Goal: Task Accomplishment & Management: Complete application form

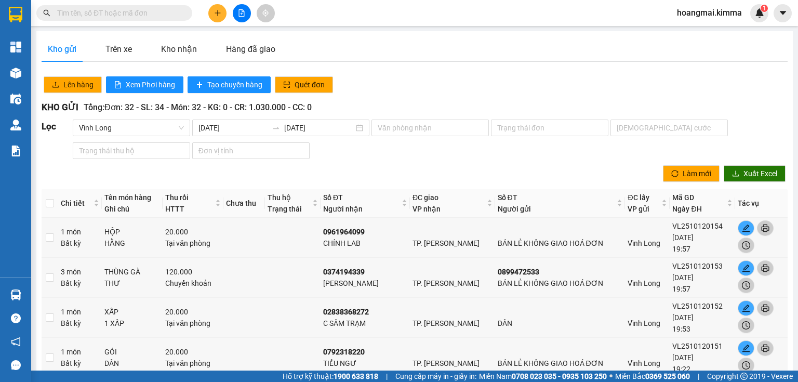
click at [221, 12] on button at bounding box center [217, 13] width 18 height 18
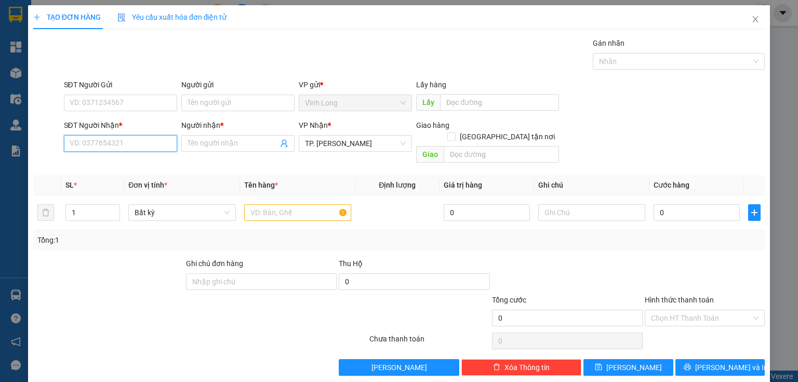
click at [114, 142] on input "SĐT Người Nhận *" at bounding box center [120, 143] width 113 height 17
type input "0939584464"
click at [130, 166] on div "0939584464 - [PERSON_NAME]" at bounding box center [121, 163] width 102 height 11
type input "[PERSON_NAME]"
type input "0939584464"
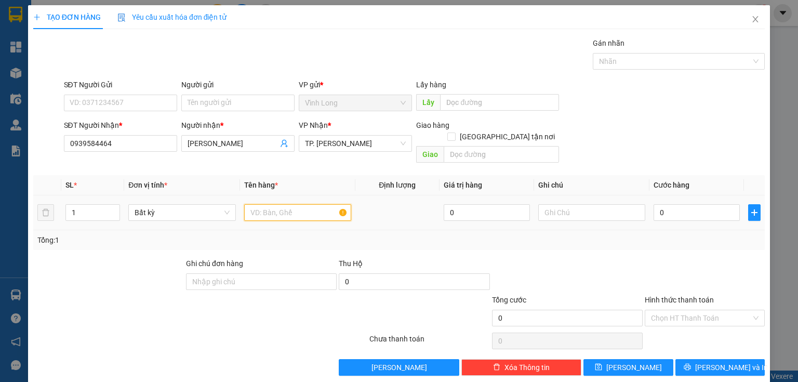
click at [274, 204] on input "text" at bounding box center [297, 212] width 107 height 17
type input "GIỎ ĐỎ"
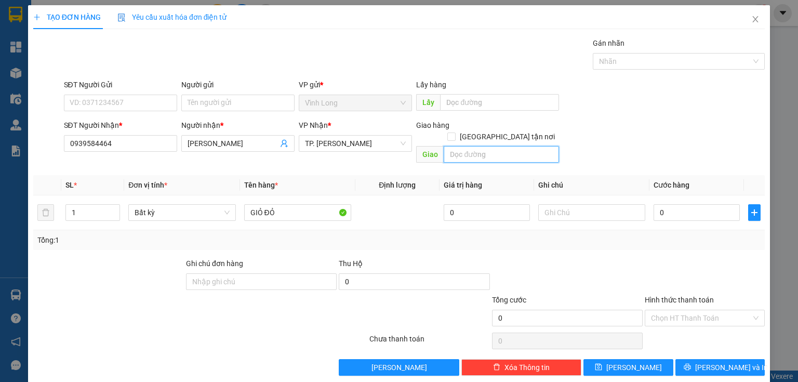
click at [473, 146] on input "text" at bounding box center [501, 154] width 115 height 17
type input "463B/43 ĐƯỜNG CÁCH MẠNG THÁNG 8 P13 Q10"
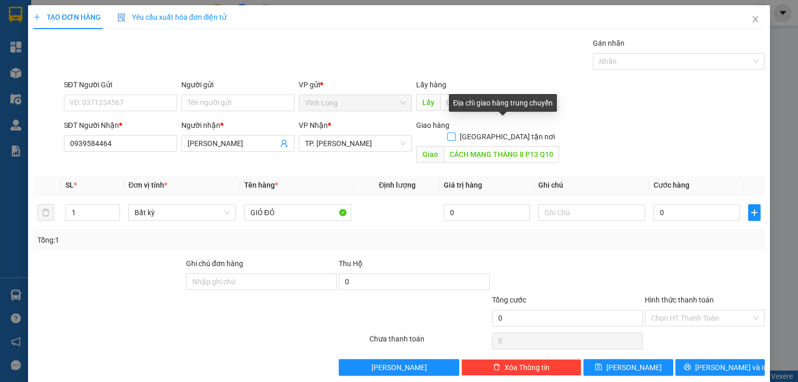
click at [455, 132] on input "[GEOGRAPHIC_DATA] tận nơi" at bounding box center [450, 135] width 7 height 7
checkbox input "true"
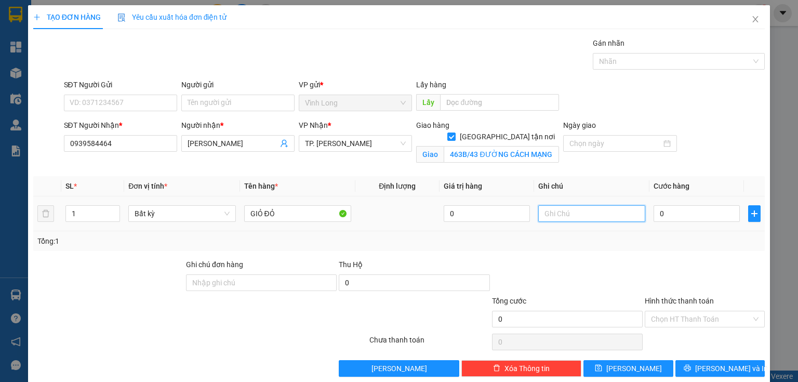
click at [575, 218] on input "text" at bounding box center [591, 213] width 107 height 17
type input "DƯƠNG"
click at [692, 216] on input "0" at bounding box center [697, 213] width 86 height 17
type input "1"
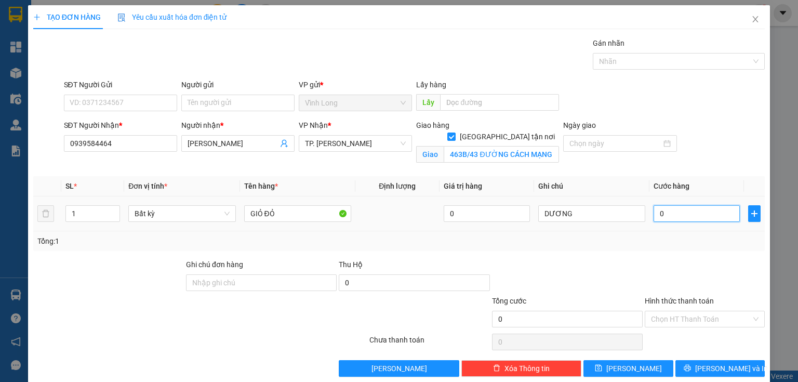
type input "1"
type input "10"
type input "100"
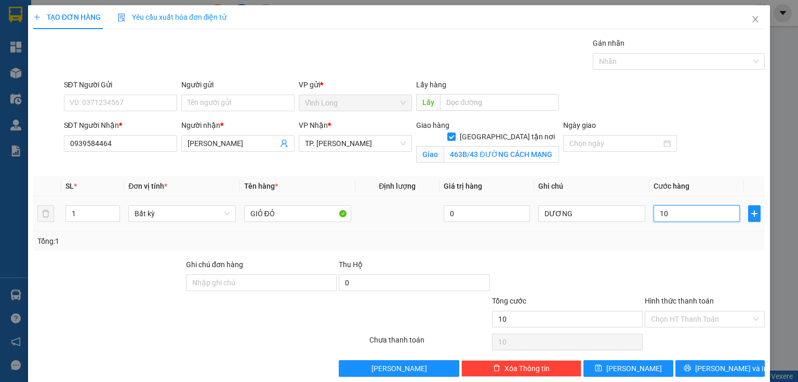
type input "100"
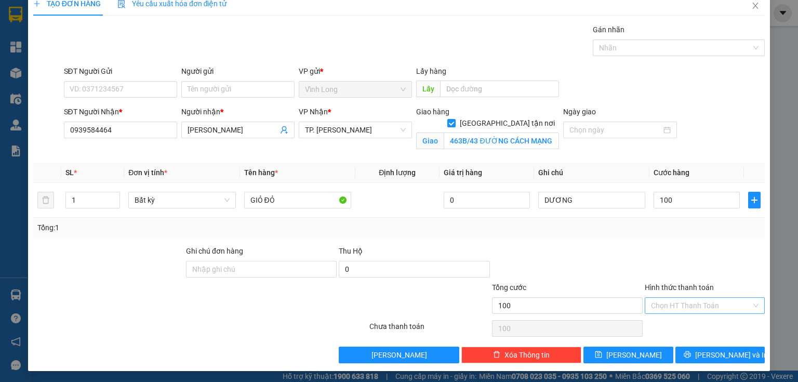
type input "100.000"
click at [701, 306] on input "Hình thức thanh toán" at bounding box center [701, 306] width 100 height 16
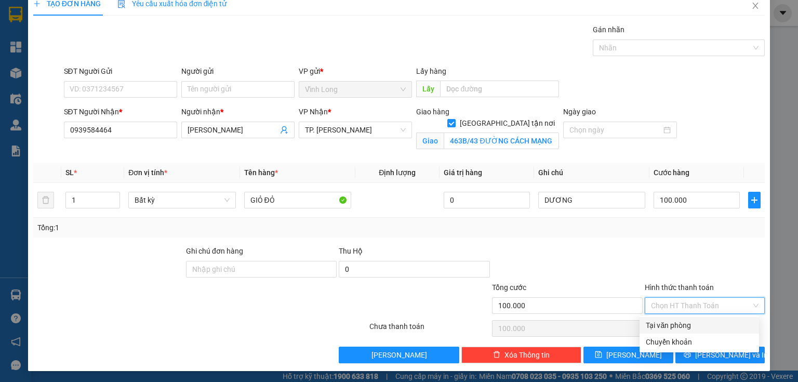
click at [699, 325] on div "Tại văn phòng" at bounding box center [699, 325] width 107 height 11
type input "0"
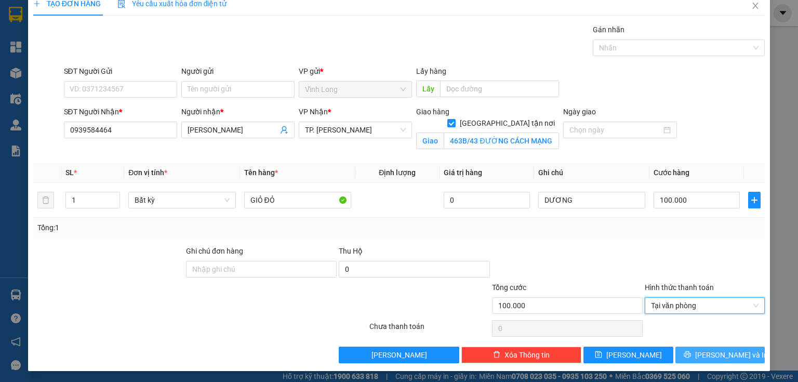
click at [718, 353] on span "[PERSON_NAME] và In" at bounding box center [731, 354] width 73 height 11
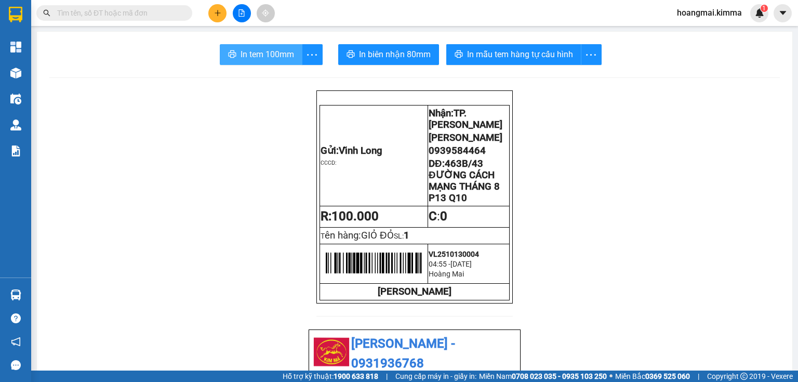
click at [258, 50] on span "In tem 100mm" at bounding box center [268, 54] width 54 height 13
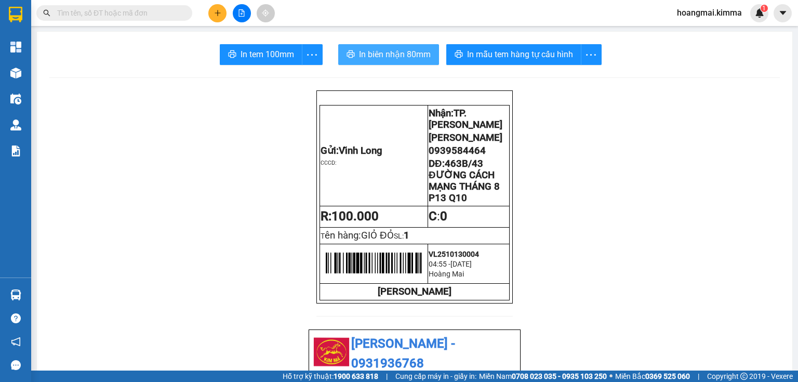
click at [378, 53] on span "In biên nhận 80mm" at bounding box center [395, 54] width 72 height 13
